Goal: Transaction & Acquisition: Subscribe to service/newsletter

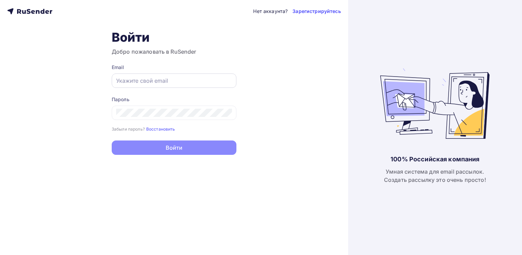
click at [181, 80] on input "text" at bounding box center [174, 81] width 116 height 8
type input "[PERSON_NAME][EMAIL_ADDRESS][DOMAIN_NAME]"
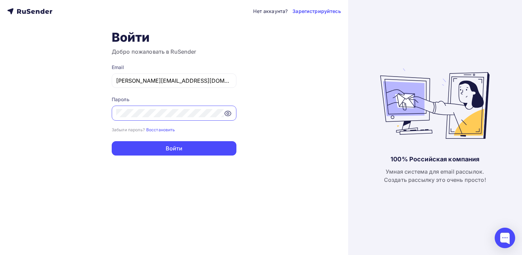
click at [112, 141] on button "Войти" at bounding box center [174, 148] width 125 height 14
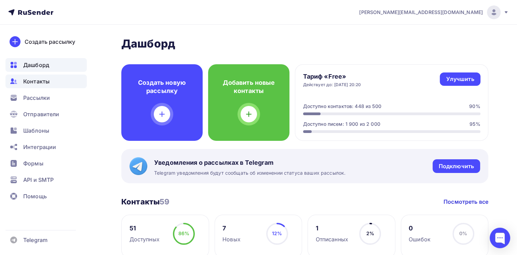
click at [41, 83] on span "Контакты" at bounding box center [36, 81] width 26 height 8
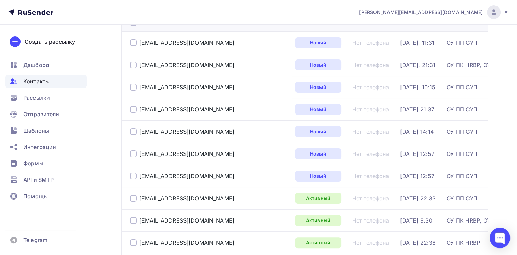
scroll to position [102, 0]
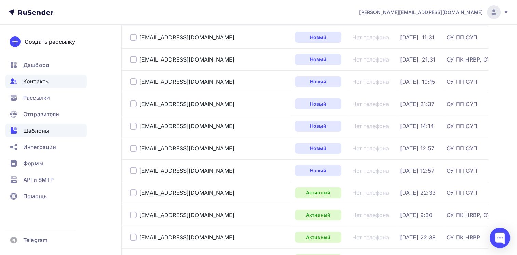
click at [32, 130] on span "Шаблоны" at bounding box center [36, 130] width 26 height 8
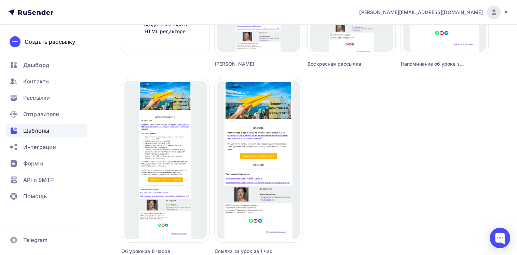
scroll to position [205, 0]
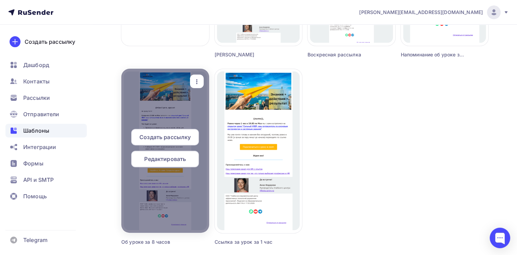
click at [174, 156] on span "Редактировать" at bounding box center [165, 159] width 42 height 8
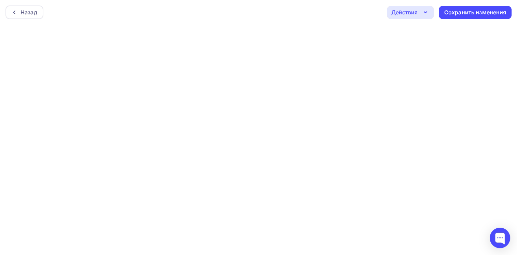
click at [425, 12] on icon "button" at bounding box center [425, 12] width 3 height 1
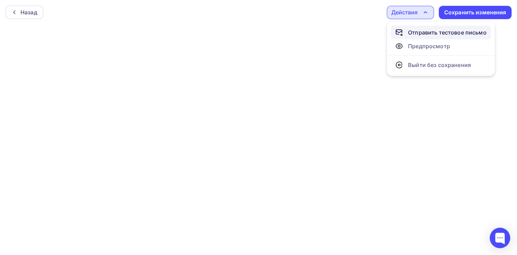
click at [418, 33] on div "Отправить тестовое письмо" at bounding box center [447, 32] width 79 height 8
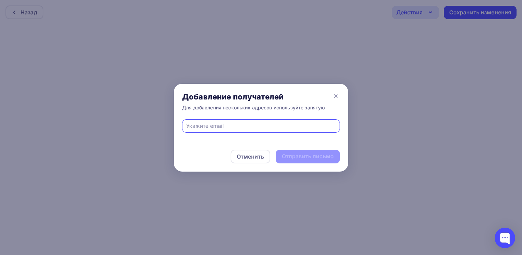
click at [264, 126] on input "text" at bounding box center [261, 126] width 150 height 8
type input "[PERSON_NAME][EMAIL_ADDRESS][DOMAIN_NAME]"
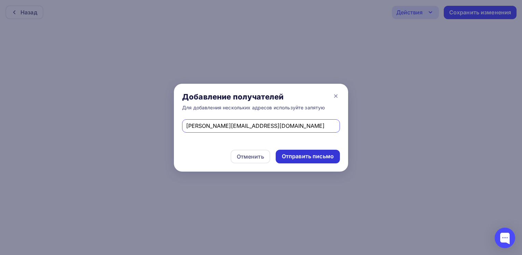
click at [299, 156] on div "Отправить письмо" at bounding box center [308, 156] width 52 height 8
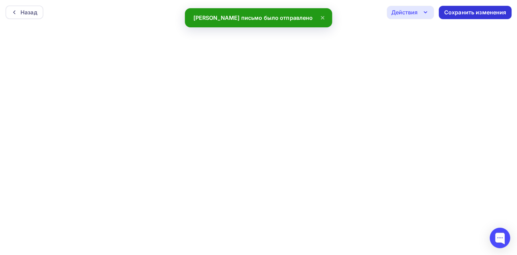
click at [474, 11] on div "Сохранить изменения" at bounding box center [475, 13] width 62 height 8
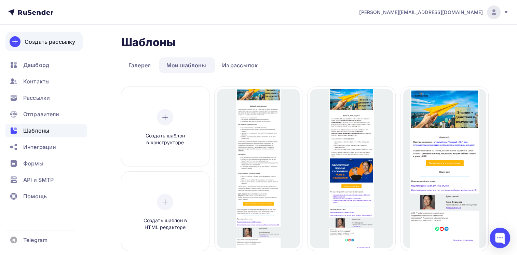
click at [54, 40] on div "Создать рассылку" at bounding box center [50, 42] width 51 height 8
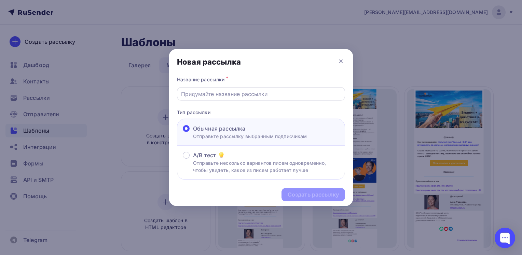
click at [268, 94] on input "text" at bounding box center [261, 94] width 160 height 8
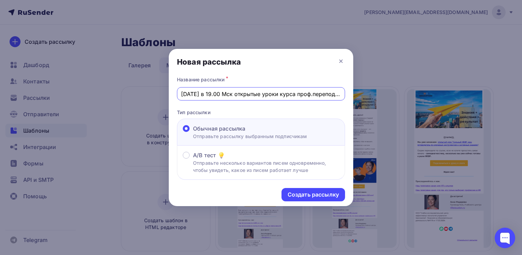
drag, startPoint x: 341, startPoint y: 94, endPoint x: 156, endPoint y: 101, distance: 185.3
click at [156, 101] on div "Новая рассылка Название рассылки * [DATE] в 19.00 Мск открытые уроки курса проф…" at bounding box center [261, 127] width 522 height 255
click at [204, 94] on input "[DATE] в 19.00 Мск открытые уроки курса проф.переподготовки "HR-менеджер"" at bounding box center [261, 94] width 160 height 8
type input "[DATE] в 19.00 Мск открытые уроки курса проф.переподготовки "HR-менеджер""
click at [303, 195] on div "Создать рассылку" at bounding box center [313, 195] width 51 height 8
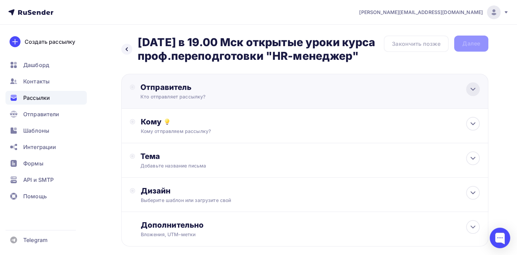
click at [479, 96] on div at bounding box center [473, 89] width 14 height 14
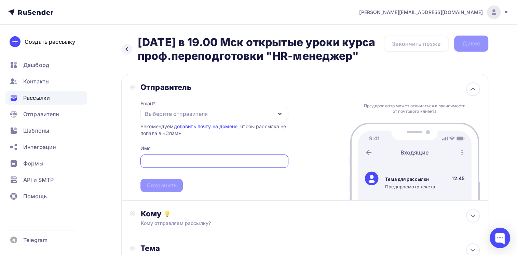
click at [279, 118] on icon "button" at bounding box center [280, 114] width 8 height 8
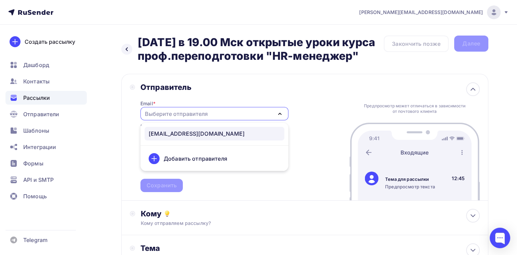
click at [212, 138] on div "[EMAIL_ADDRESS][DOMAIN_NAME]" at bounding box center [215, 133] width 132 height 8
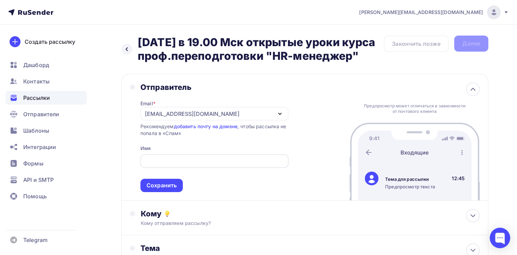
click at [178, 165] on input "text" at bounding box center [214, 161] width 140 height 8
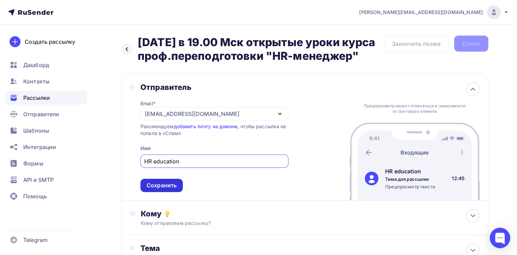
type input "HR education"
click at [161, 189] on div "Сохранить" at bounding box center [162, 185] width 30 height 8
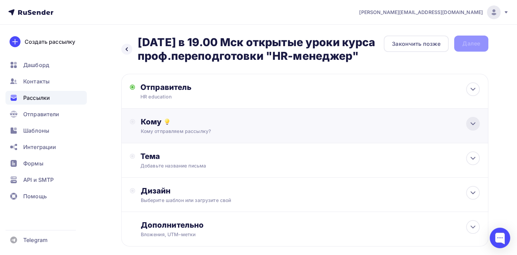
click at [474, 128] on icon at bounding box center [473, 124] width 8 height 8
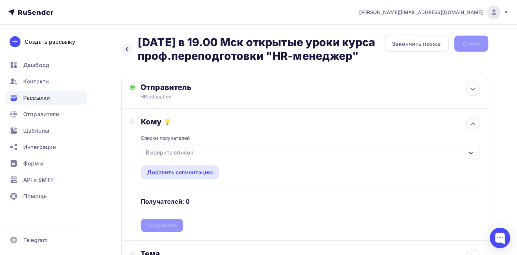
click at [287, 160] on div "Выберите список" at bounding box center [310, 152] width 339 height 16
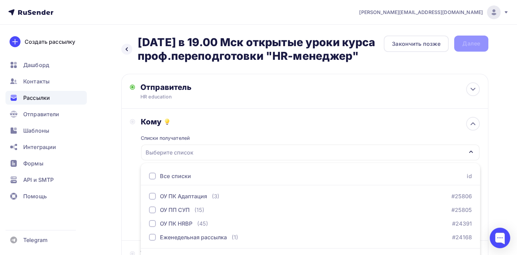
scroll to position [31, 0]
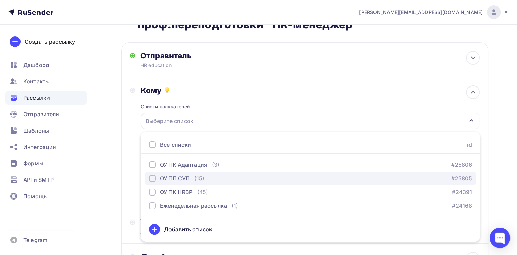
click at [151, 182] on div "button" at bounding box center [152, 178] width 7 height 7
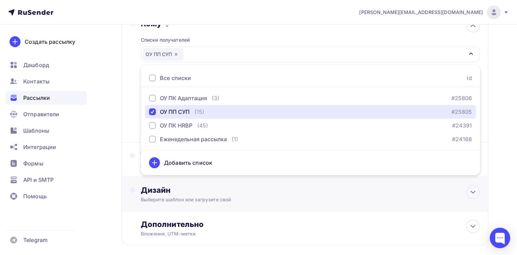
scroll to position [100, 0]
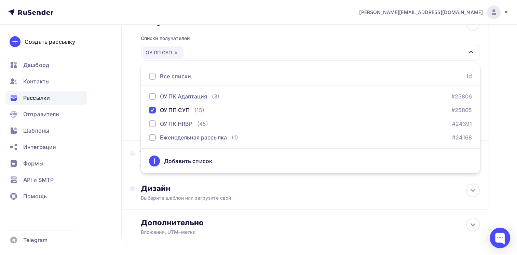
click at [132, 132] on div "Кому Списки получателей ОУ ПП СУП Все списки id ОУ ПК Адаптация (3) #25806 ОУ П…" at bounding box center [305, 74] width 350 height 115
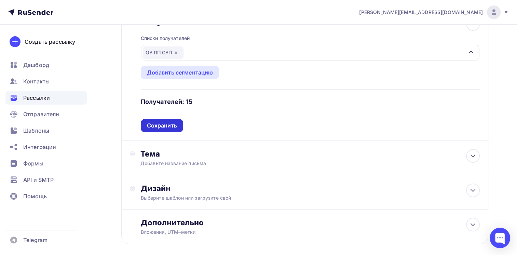
click at [156, 129] on div "Сохранить" at bounding box center [162, 126] width 30 height 8
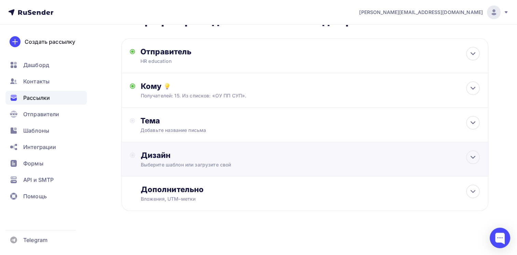
scroll to position [49, 0]
click at [474, 123] on icon at bounding box center [473, 123] width 4 height 2
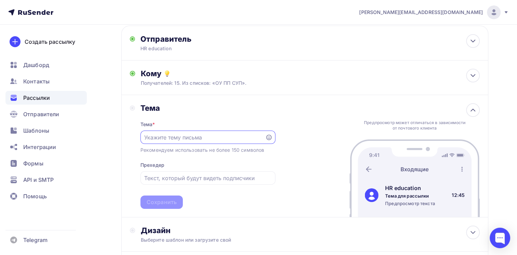
scroll to position [0, 0]
click at [172, 141] on input "text" at bounding box center [202, 137] width 117 height 8
paste input "[DATE] в 19.00 Мск открытые уроки курса проф.переподготовки "HR-менеджер""
drag, startPoint x: 174, startPoint y: 150, endPoint x: 100, endPoint y: 150, distance: 73.8
click at [100, 150] on div "Назад [DATE] в 19.00 Мск открытые уроки курса проф.переподготовки "HR-менеджер"…" at bounding box center [258, 153] width 517 height 354
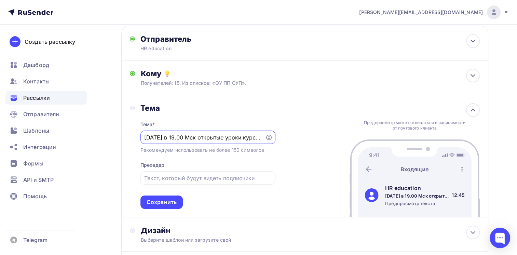
click at [221, 141] on input "[DATE] в 19.00 Мск открытые уроки курса проф.переподготовки "HR-менеджер"" at bounding box center [202, 137] width 117 height 8
drag, startPoint x: 197, startPoint y: 151, endPoint x: 205, endPoint y: 151, distance: 7.9
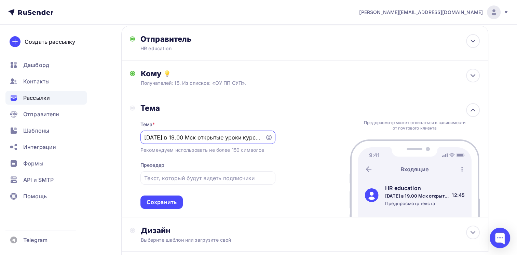
click at [205, 141] on input "[DATE] в 19.00 Мск открытые уроки курса проф.переподготовки "HR-менеджер"" at bounding box center [202, 137] width 117 height 8
drag, startPoint x: 169, startPoint y: 150, endPoint x: 199, endPoint y: 150, distance: 30.4
click at [199, 141] on input "[DATE] в 19.00 Мск открытые уроки курса проф.переподготовки "HR-менеджер"" at bounding box center [202, 137] width 117 height 8
type input "[DATE] ждем вас на открытых уроках курса проф.переподготовки "HR-менеджер""
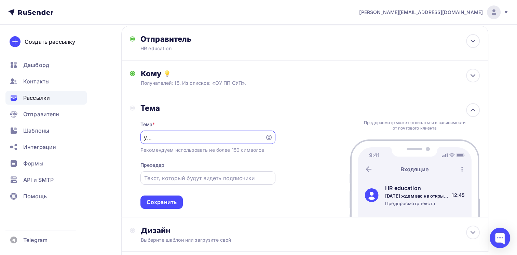
click at [191, 182] on input "text" at bounding box center [207, 178] width 127 height 8
paste input "[DATE] в 19.00 Мск открытые уроки курса проф.переподготовки "HR-менеджер""
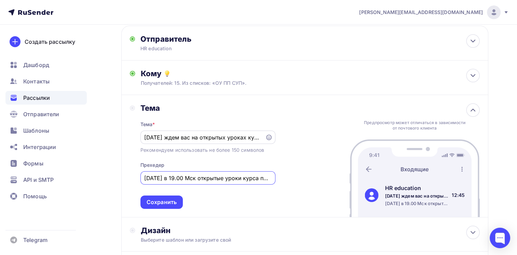
type input "[DATE] в 19.00 Мск открытые уроки курса проф.переподготовки "HR-менеджер""
drag, startPoint x: 207, startPoint y: 150, endPoint x: 134, endPoint y: 149, distance: 72.8
click at [134, 149] on div "Тема Тема * [DATE] ждем вас на открытых уроках курса проф.переподготовки "HR-ме…" at bounding box center [203, 156] width 146 height 106
type input "Открытый урок курса проф.переподготовки "HR-менеджер" уже [DATE]!"
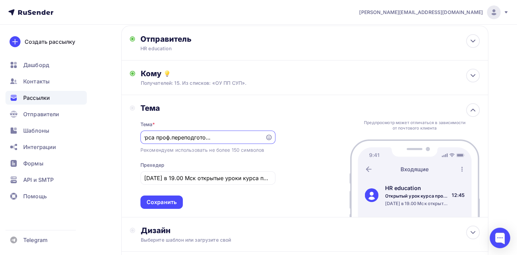
click at [133, 175] on div "Тема Тема * Открытый урок курса проф.переподготовки "HR-менеджер" уже [DATE]! Р…" at bounding box center [203, 156] width 146 height 106
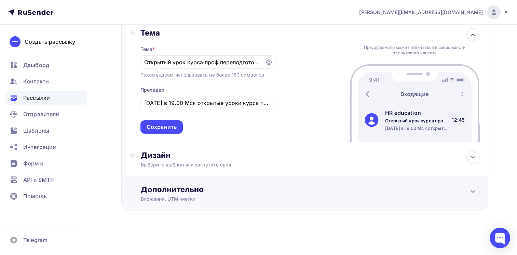
scroll to position [136, 0]
click at [158, 129] on div "Сохранить" at bounding box center [162, 127] width 30 height 8
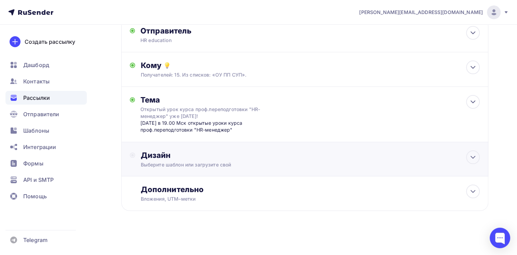
scroll to position [69, 0]
drag, startPoint x: 473, startPoint y: 154, endPoint x: 436, endPoint y: 164, distance: 38.6
click at [473, 154] on icon at bounding box center [473, 157] width 8 height 8
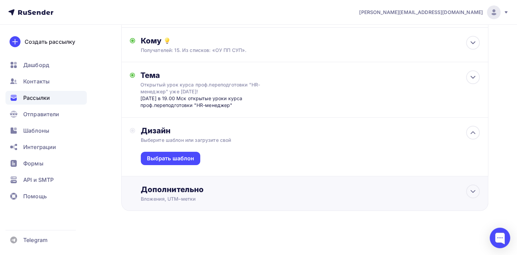
scroll to position [94, 0]
click at [165, 160] on div "Выбрать шаблон" at bounding box center [170, 158] width 47 height 8
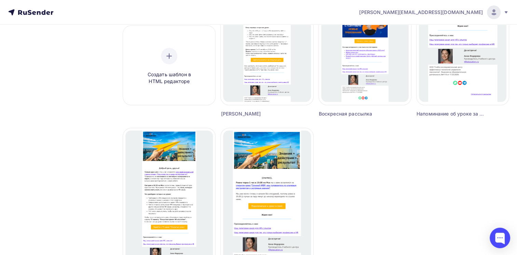
scroll to position [239, 0]
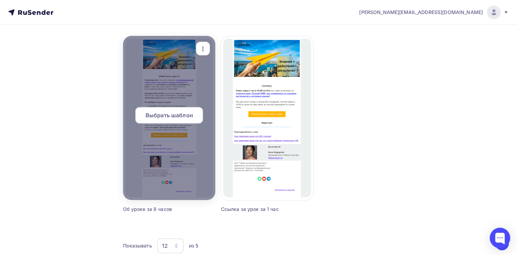
click at [164, 115] on span "Выбрать шаблон" at bounding box center [169, 115] width 47 height 8
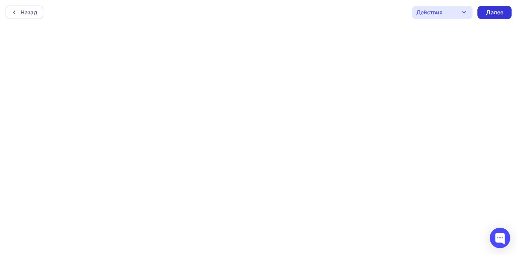
click at [488, 10] on div "Далее" at bounding box center [494, 13] width 18 height 8
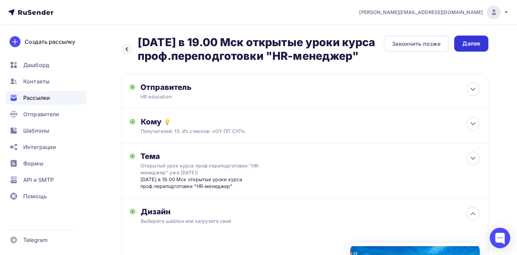
click at [470, 43] on div "Далее" at bounding box center [471, 44] width 18 height 8
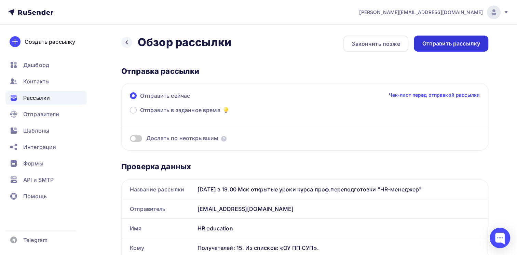
click at [448, 42] on div "Отправить рассылку" at bounding box center [451, 44] width 58 height 8
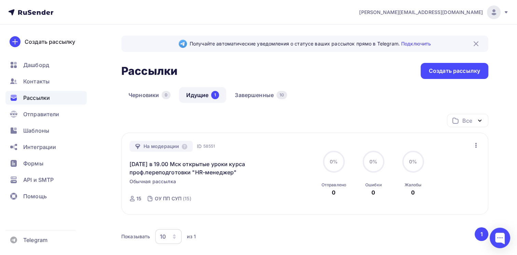
click at [34, 96] on span "Рассылки" at bounding box center [36, 98] width 27 height 8
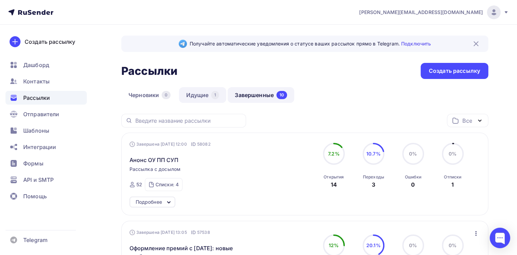
click at [196, 95] on link "Идущие 1" at bounding box center [202, 95] width 47 height 16
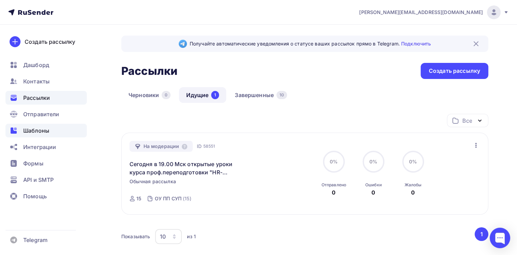
click at [31, 133] on span "Шаблоны" at bounding box center [36, 130] width 26 height 8
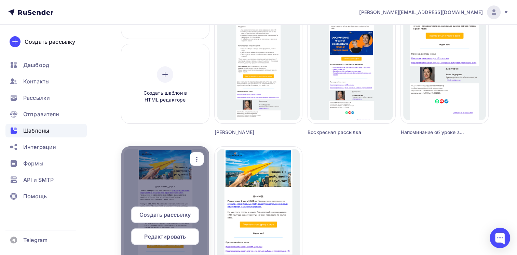
scroll to position [239, 0]
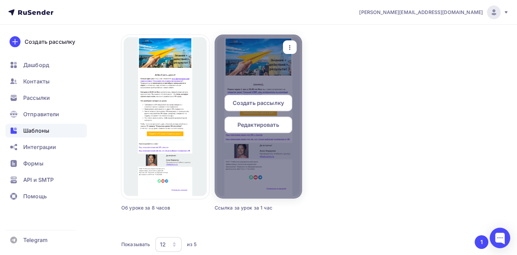
click at [254, 125] on span "Редактировать" at bounding box center [258, 125] width 42 height 8
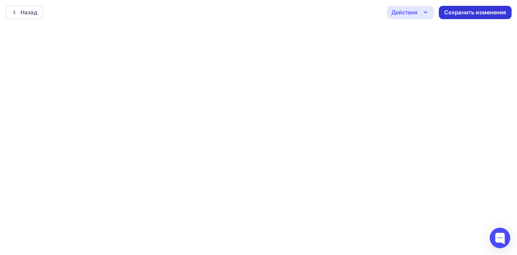
click at [461, 11] on div "Сохранить изменения" at bounding box center [475, 13] width 62 height 8
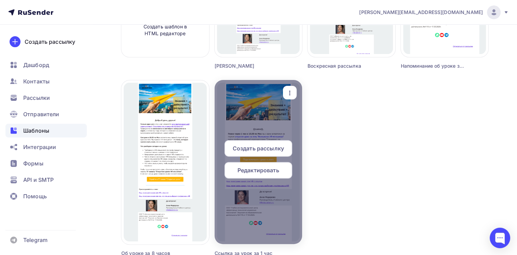
scroll to position [205, 0]
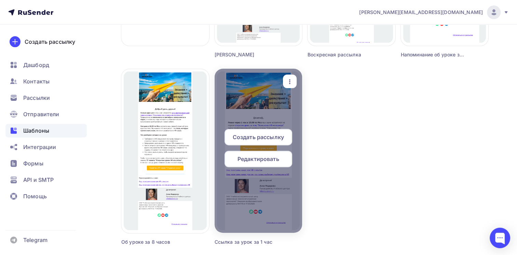
click at [253, 161] on span "Редактировать" at bounding box center [258, 159] width 42 height 8
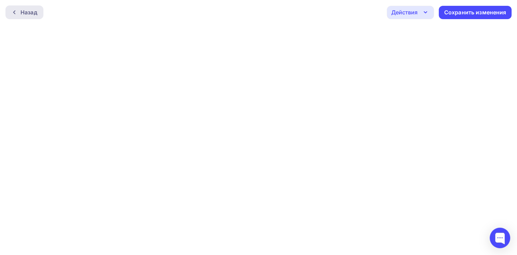
click at [14, 11] on icon at bounding box center [14, 13] width 2 height 4
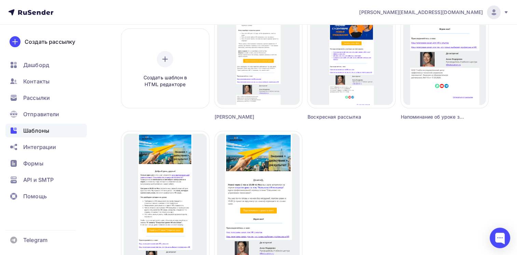
scroll to position [239, 0]
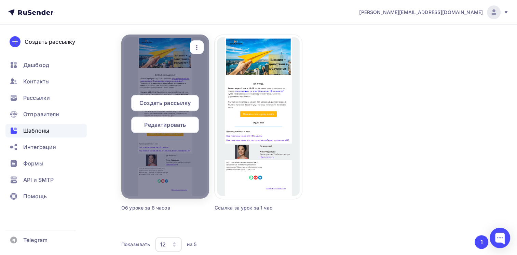
click at [166, 124] on span "Редактировать" at bounding box center [165, 125] width 42 height 8
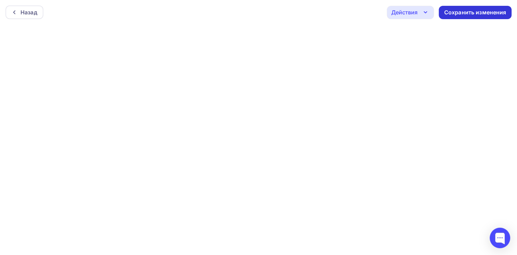
click at [471, 9] on div "Сохранить изменения" at bounding box center [475, 13] width 62 height 8
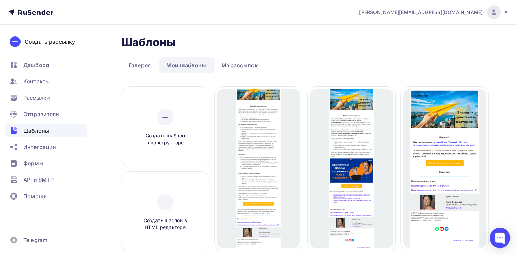
scroll to position [34, 0]
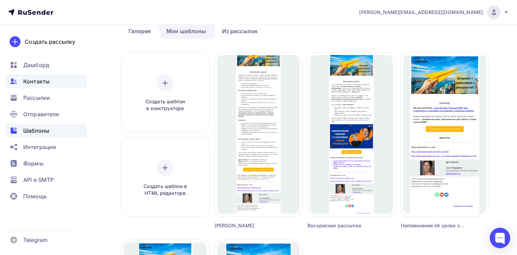
click at [32, 78] on span "Контакты" at bounding box center [36, 81] width 26 height 8
